Goal: Task Accomplishment & Management: Manage account settings

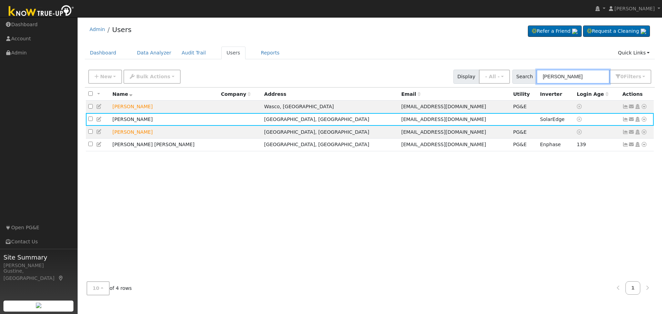
click at [567, 76] on input "[PERSON_NAME]" at bounding box center [572, 77] width 73 height 14
paste input "[PERSON_NAME] -"
click at [565, 75] on input "[PERSON_NAME] -" at bounding box center [572, 77] width 73 height 14
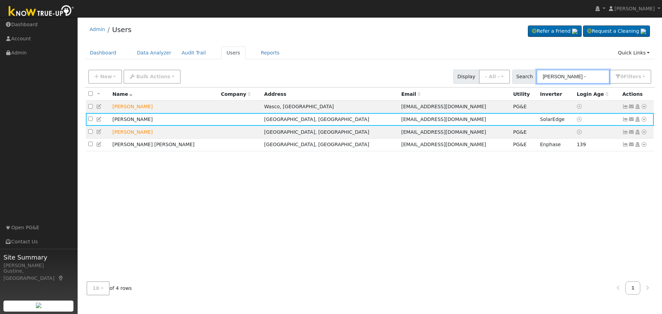
click at [565, 75] on input "[PERSON_NAME] -" at bounding box center [572, 77] width 73 height 14
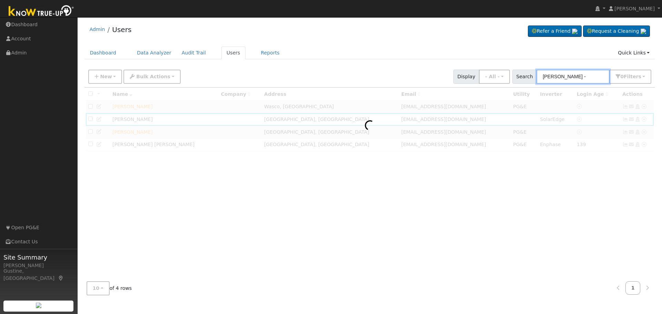
paste input "text"
drag, startPoint x: 565, startPoint y: 75, endPoint x: 661, endPoint y: 71, distance: 96.6
click at [661, 70] on div "User Profile First name Last name Email Email Notifications No Emails No Emails…" at bounding box center [370, 165] width 584 height 297
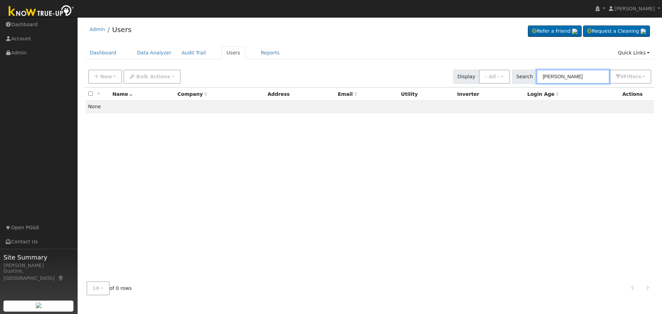
type input "[PERSON_NAME]"
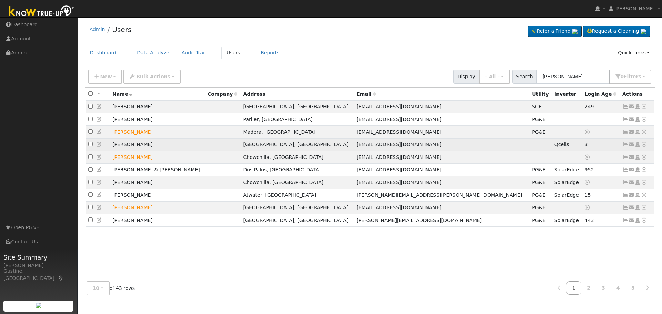
click at [622, 146] on icon at bounding box center [625, 144] width 6 height 5
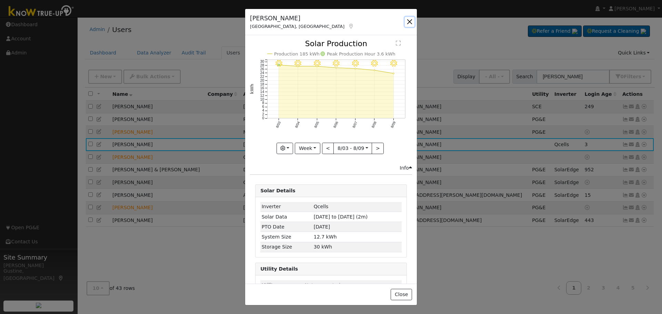
click at [412, 23] on button "button" at bounding box center [410, 22] width 10 height 10
